Goal: Transaction & Acquisition: Download file/media

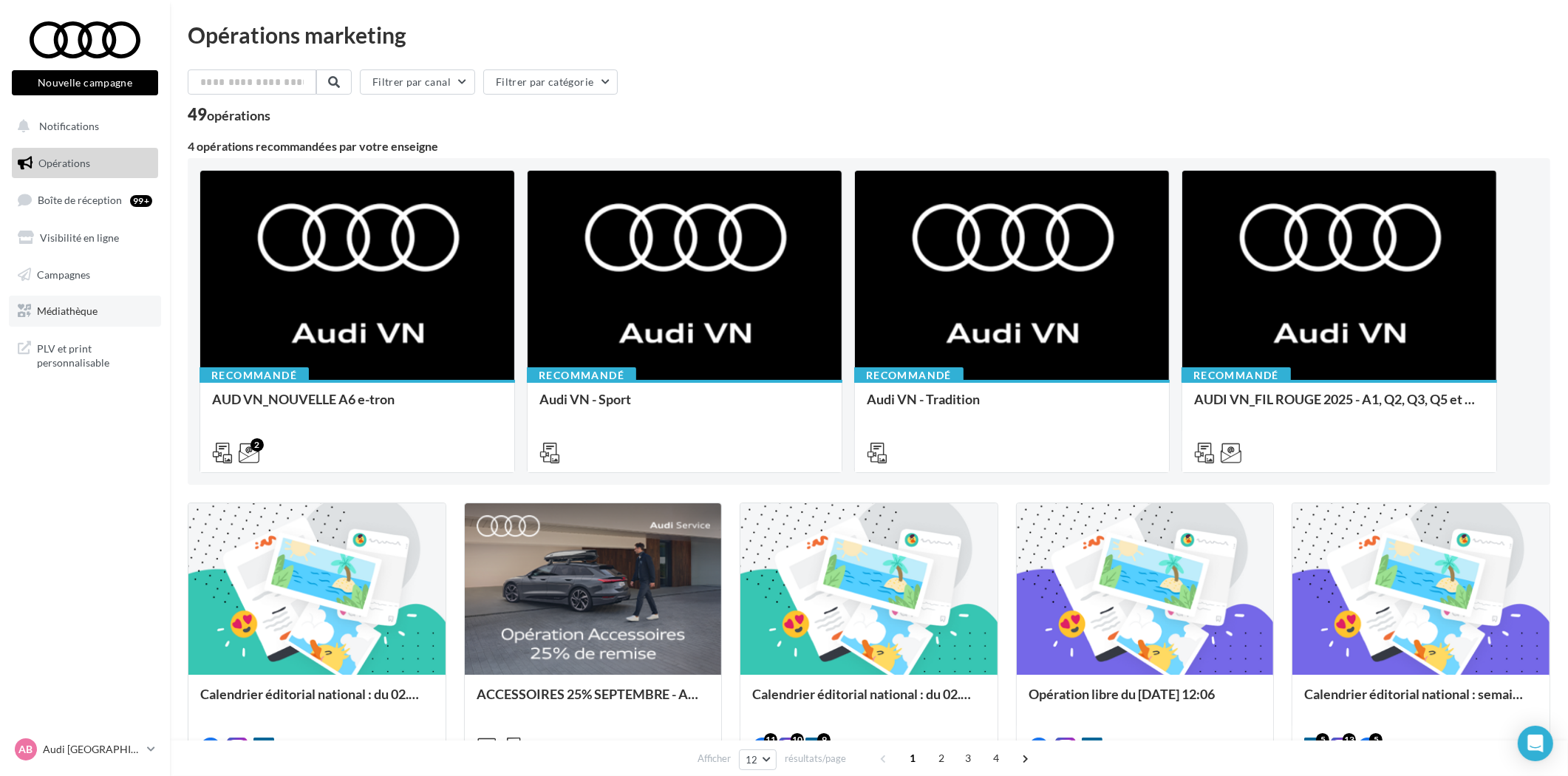
click at [82, 312] on span "Médiathèque" at bounding box center [67, 311] width 60 height 13
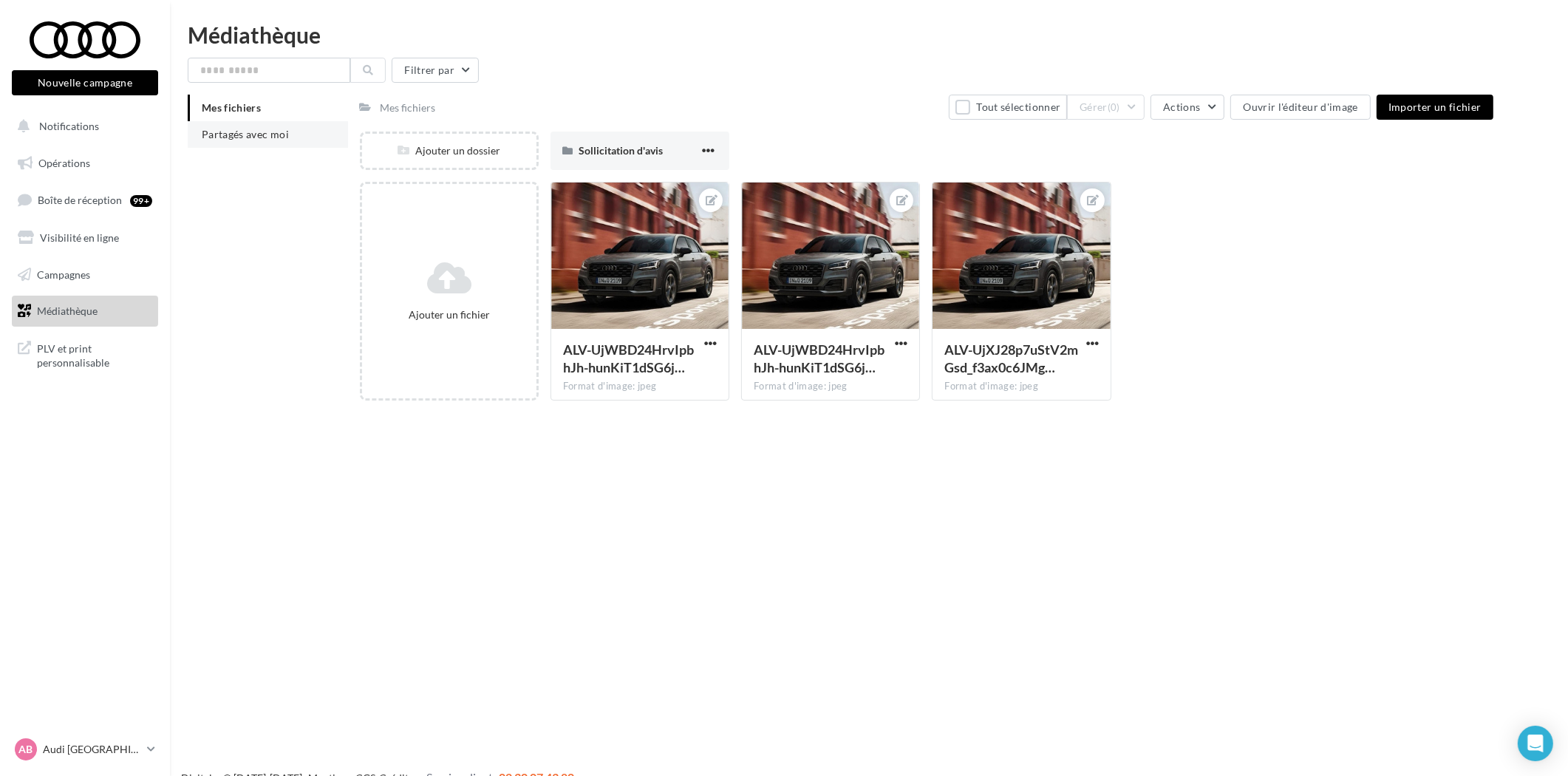
click at [235, 141] on li "Partagés avec moi" at bounding box center [267, 135] width 160 height 27
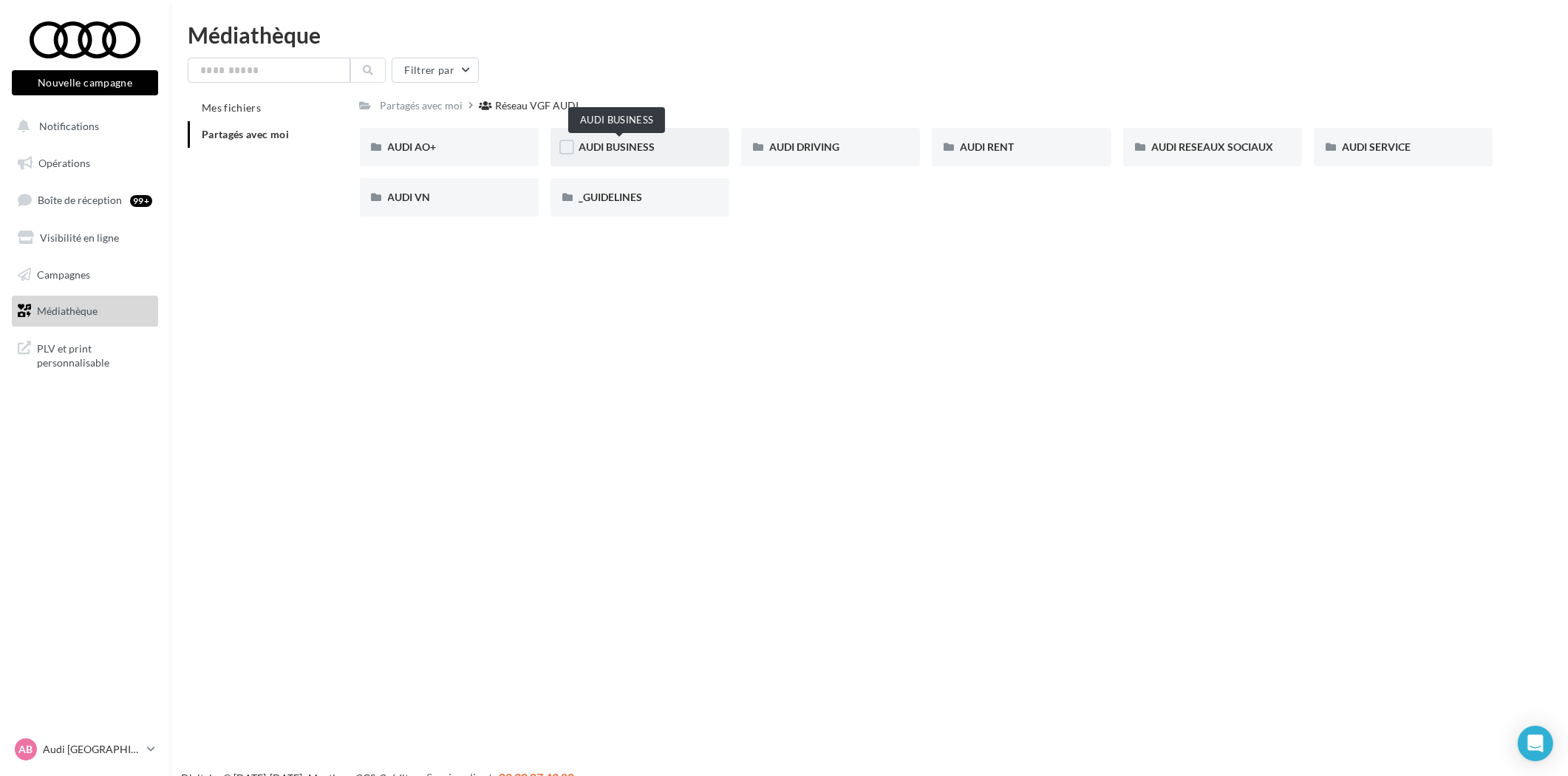
click at [624, 146] on span "AUDI BUSINESS" at bounding box center [617, 147] width 76 height 13
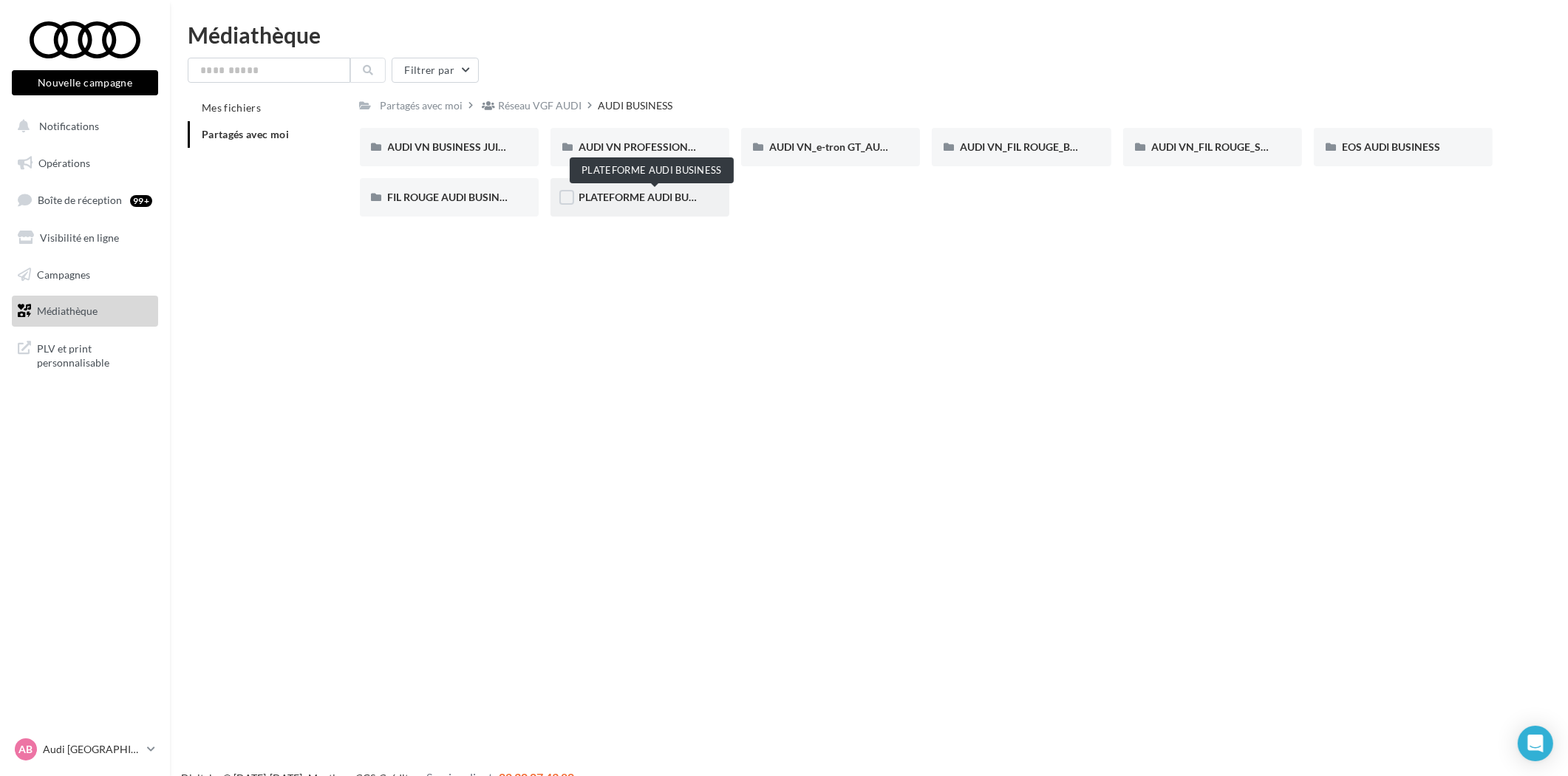
click at [594, 191] on span "PLATEFORME AUDI BUSINESS" at bounding box center [651, 197] width 145 height 13
click at [513, 101] on div "Réseau VGF AUDI" at bounding box center [540, 105] width 83 height 15
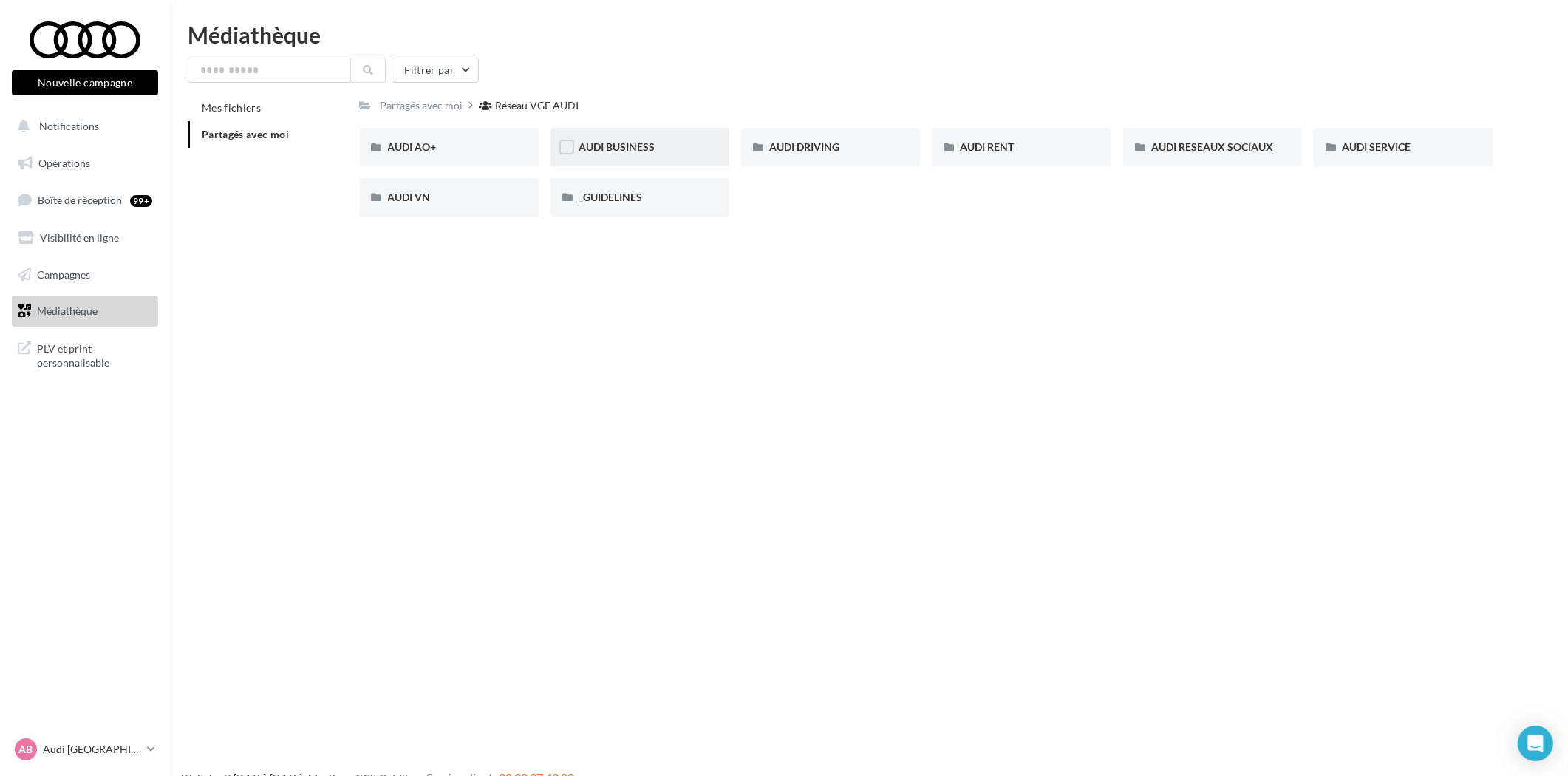
click at [633, 140] on div "AUDI BUSINESS" at bounding box center [640, 147] width 122 height 15
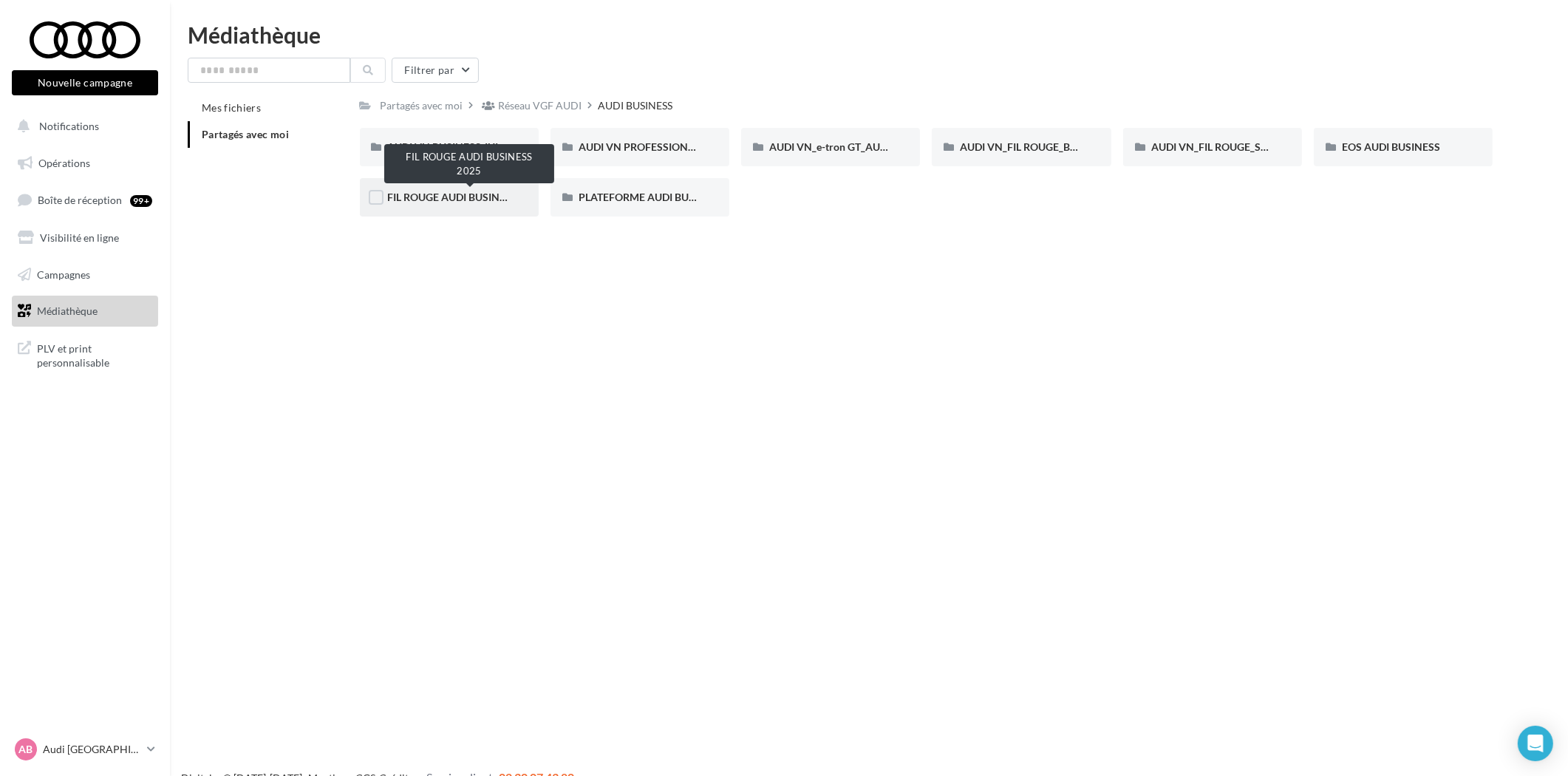
click at [463, 196] on span "FIL ROUGE AUDI BUSINESS 2025" at bounding box center [466, 197] width 156 height 13
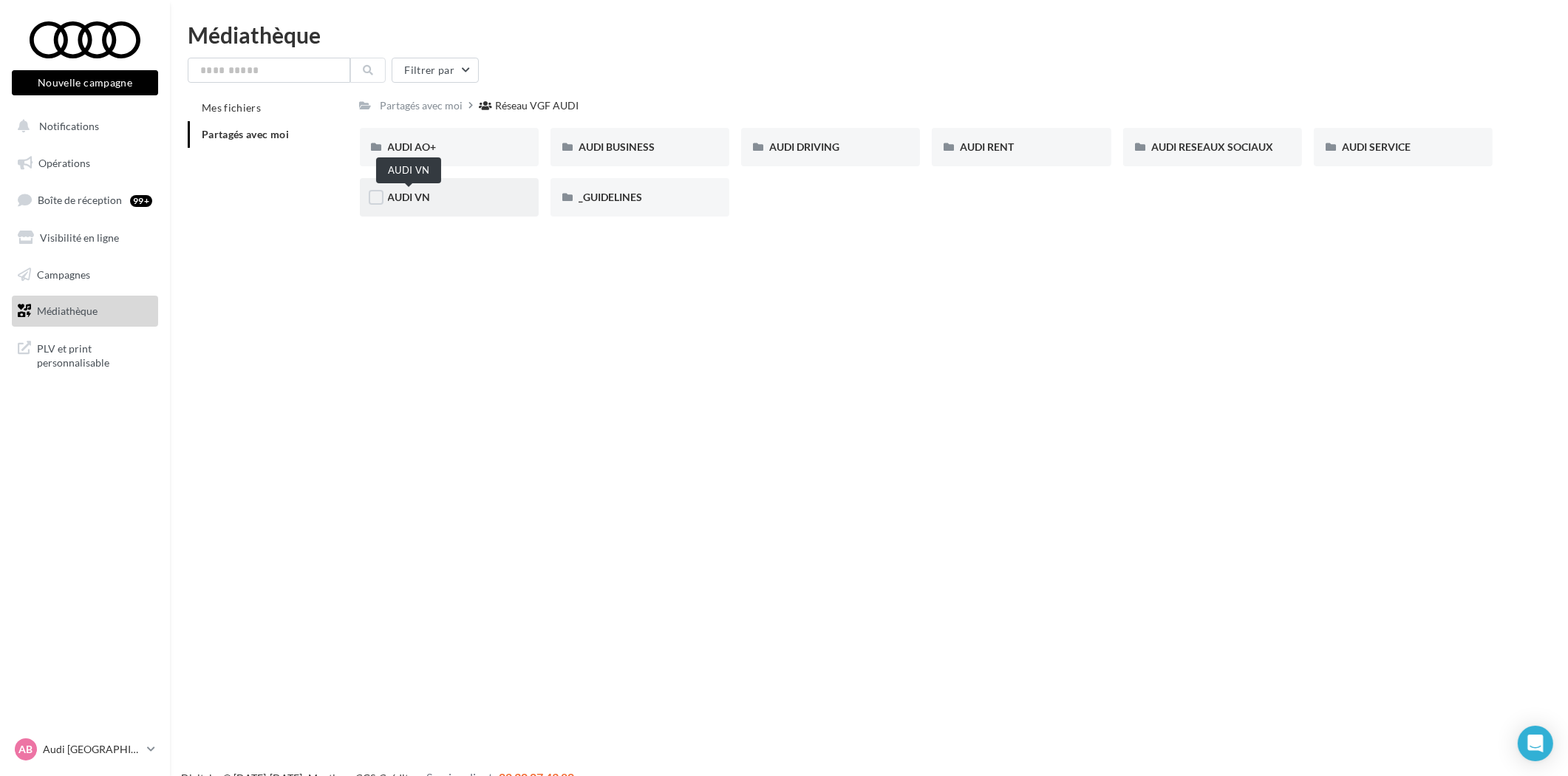
click at [415, 195] on span "AUDI VN" at bounding box center [409, 197] width 43 height 13
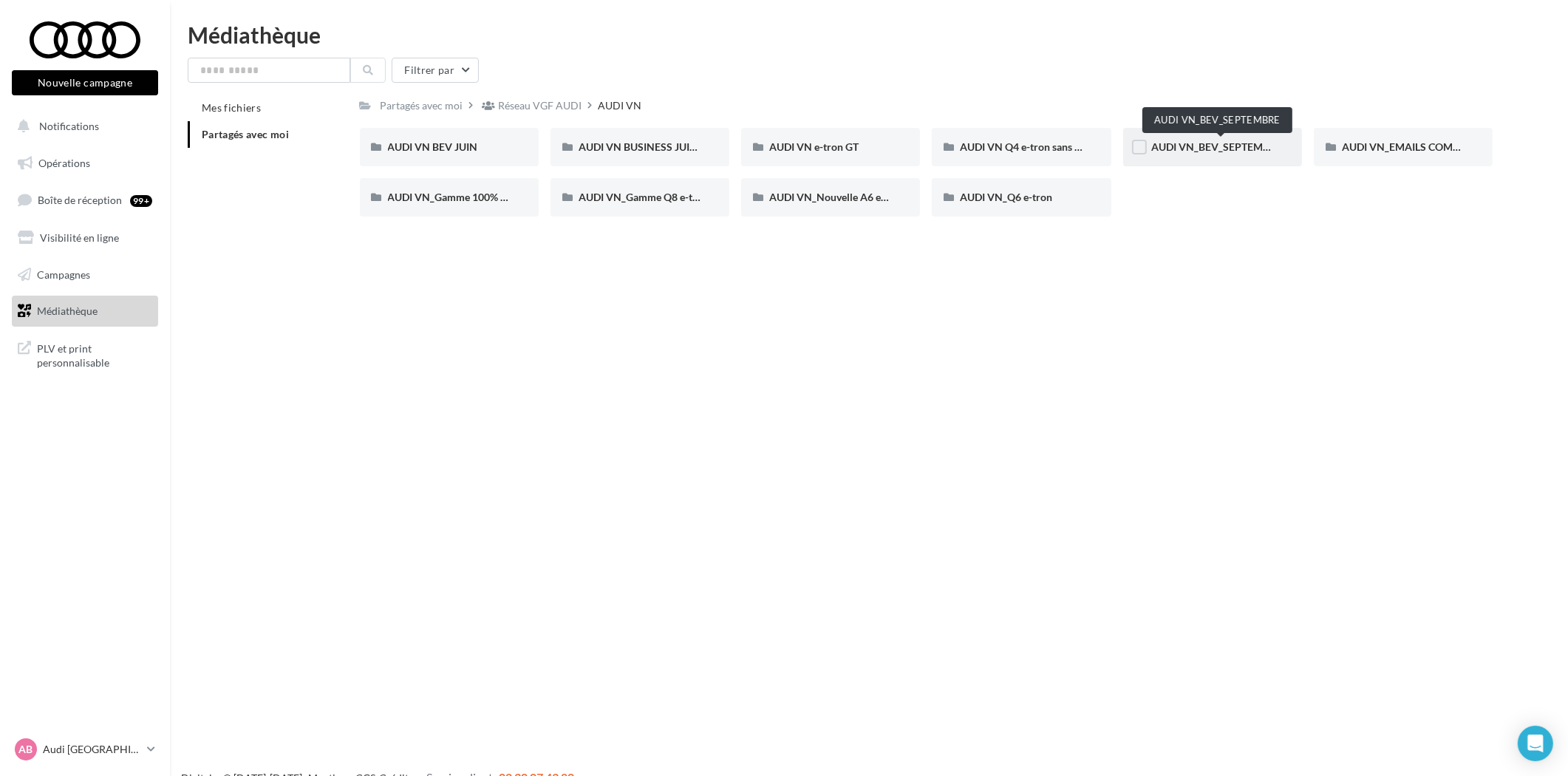
click at [1188, 141] on span "AUDI VN_BEV_SEPTEMBRE" at bounding box center [1217, 147] width 131 height 13
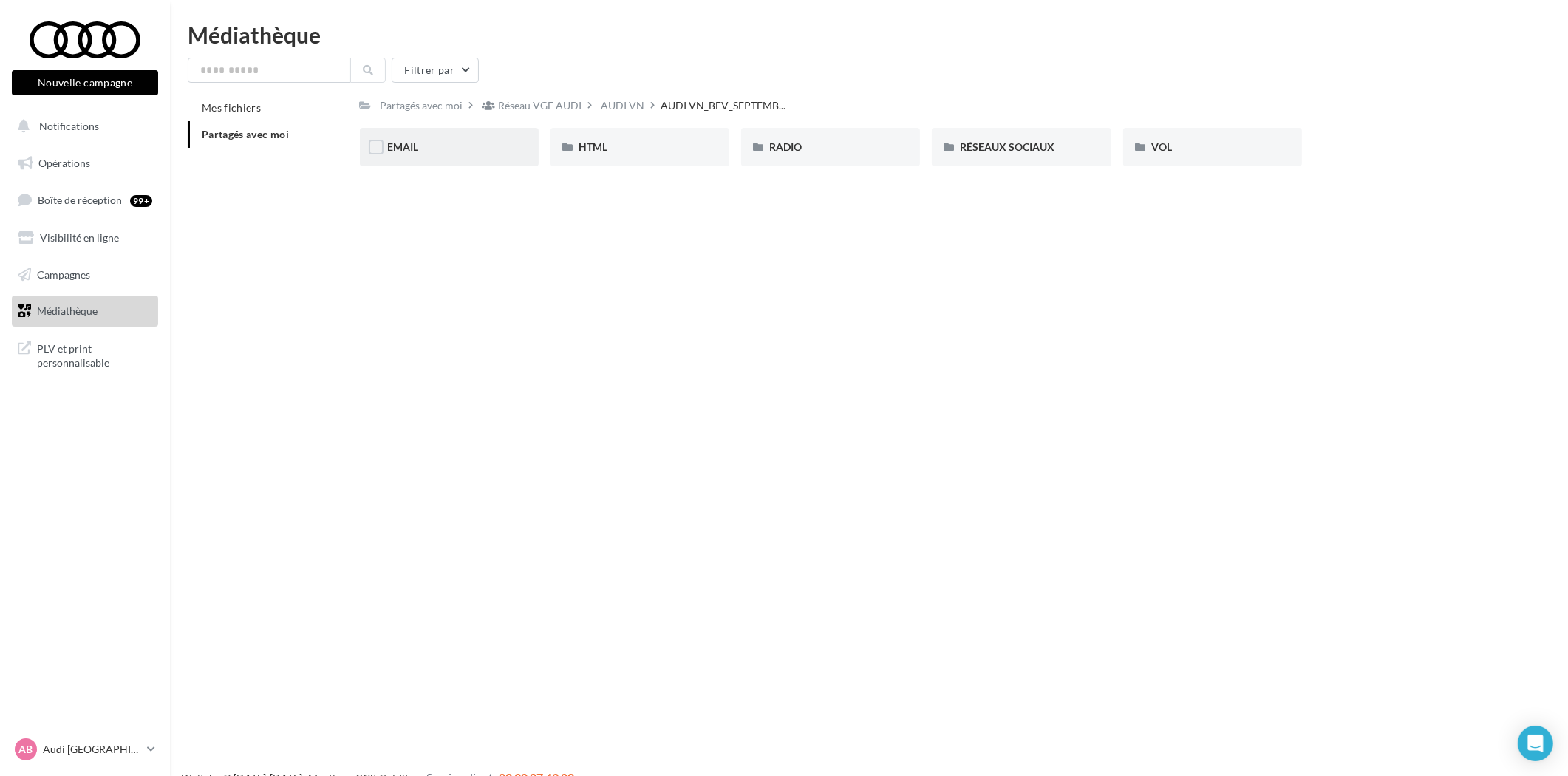
click at [430, 156] on div "EMAIL" at bounding box center [449, 147] width 179 height 38
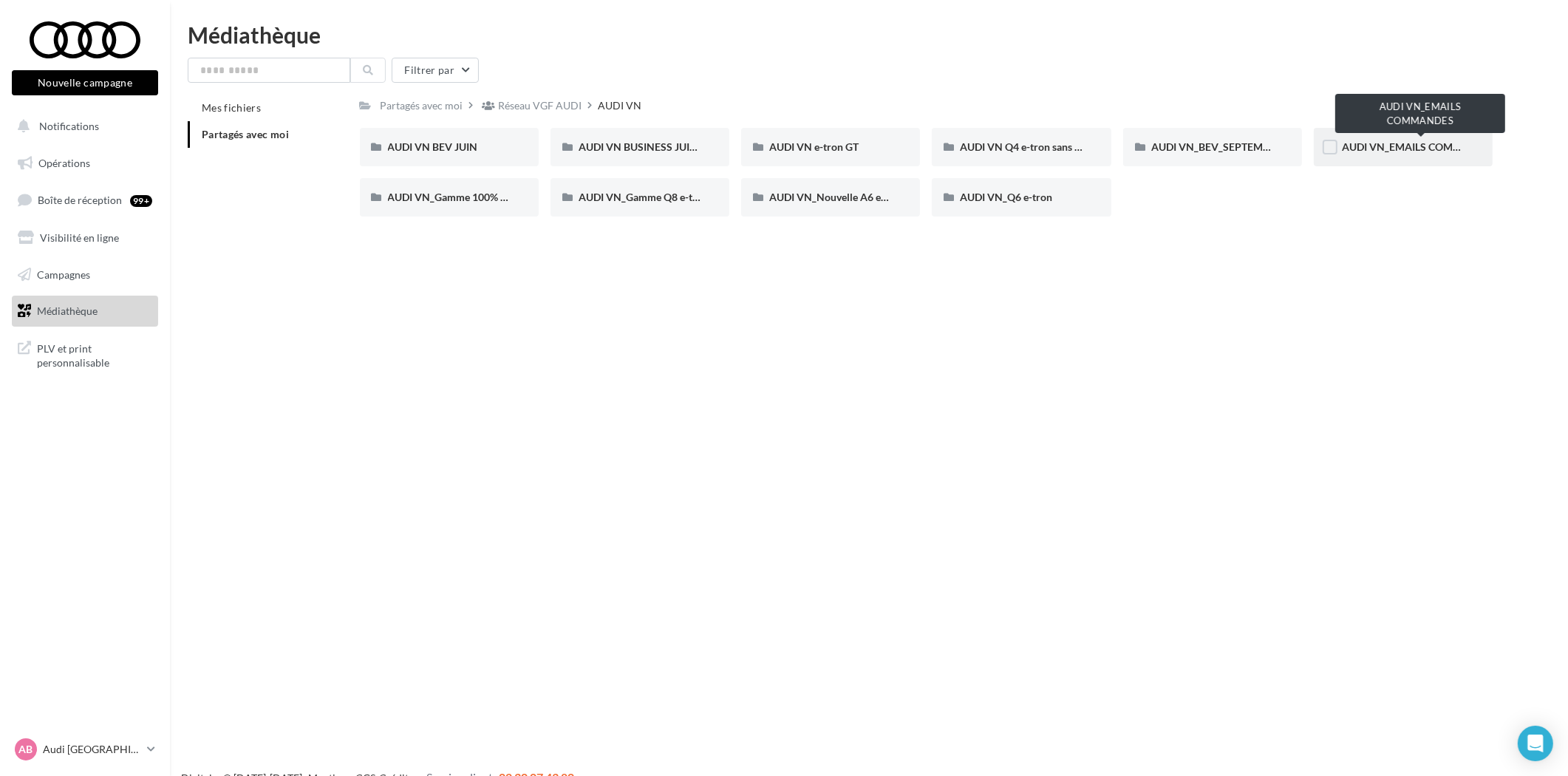
click at [1446, 144] on span "AUDI VN_EMAILS COMMANDES" at bounding box center [1420, 147] width 155 height 13
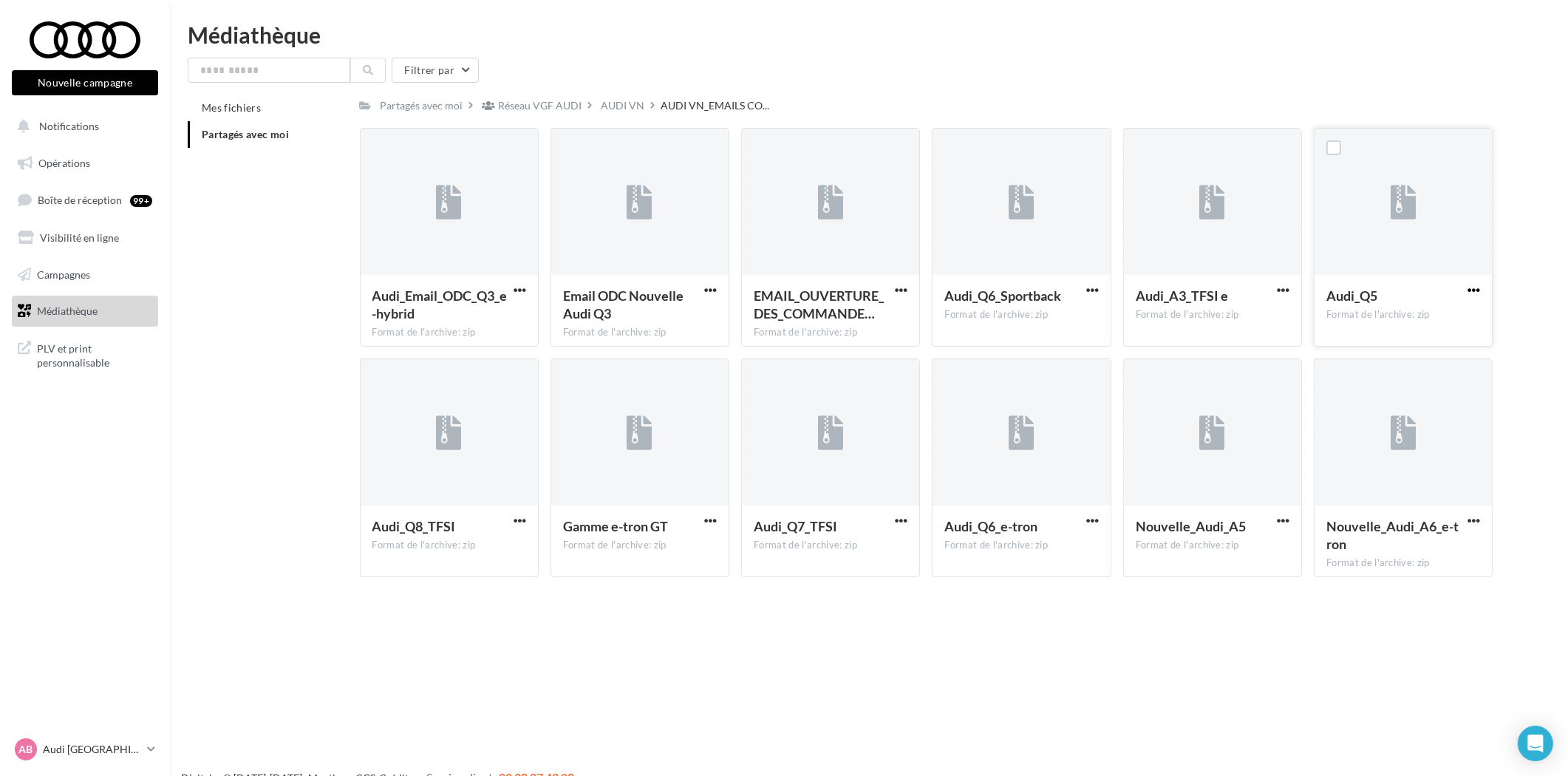
click at [1477, 288] on span "button" at bounding box center [1474, 290] width 13 height 13
click at [1405, 313] on button "Télécharger" at bounding box center [1410, 319] width 147 height 38
